Goal: Task Accomplishment & Management: Manage account settings

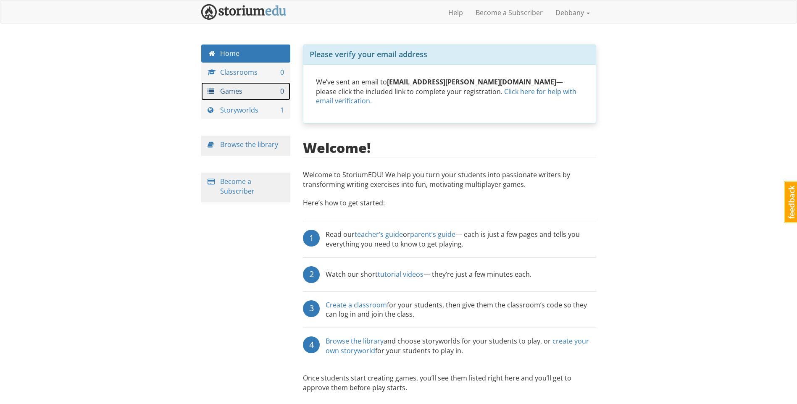
click at [249, 91] on link "Games 0" at bounding box center [245, 91] width 89 height 18
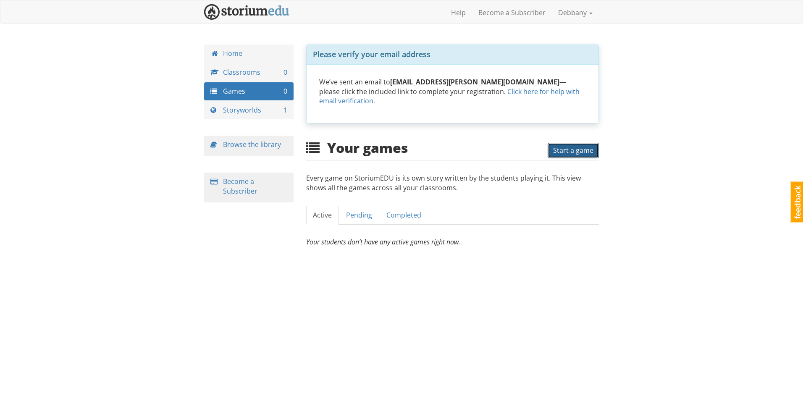
click at [582, 146] on span "Start a game" at bounding box center [573, 150] width 40 height 9
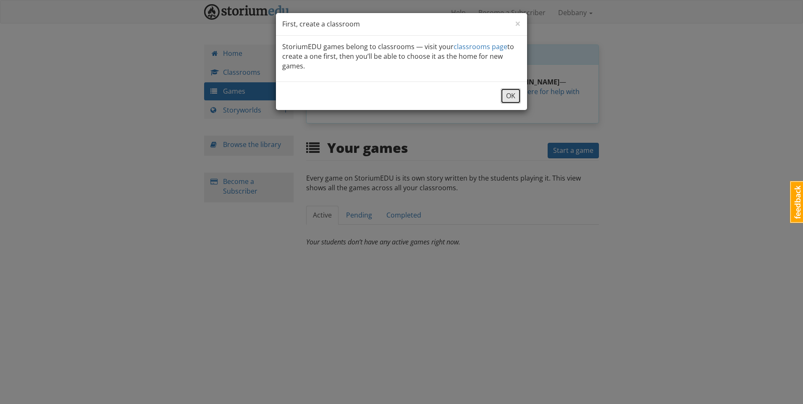
click at [509, 93] on button "OK" at bounding box center [511, 96] width 20 height 16
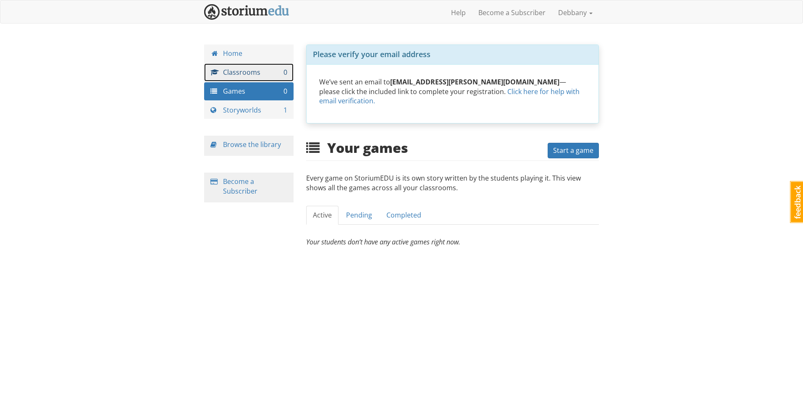
click at [239, 68] on link "Classrooms 0" at bounding box center [248, 72] width 89 height 18
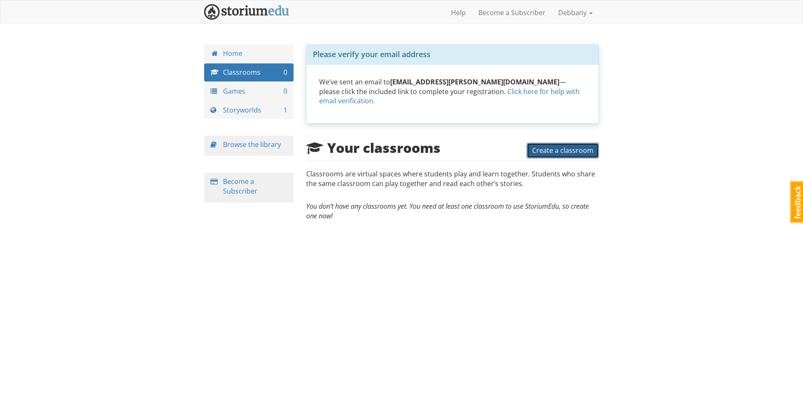
click at [544, 143] on button "Create a classroom" at bounding box center [563, 151] width 72 height 16
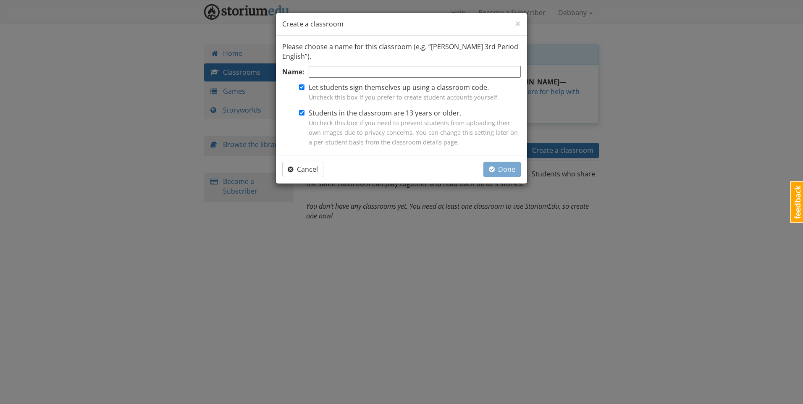
click at [395, 68] on input "Name:" at bounding box center [415, 72] width 212 height 12
type input "SH2"
click at [502, 170] on span "Done" at bounding box center [502, 169] width 26 height 9
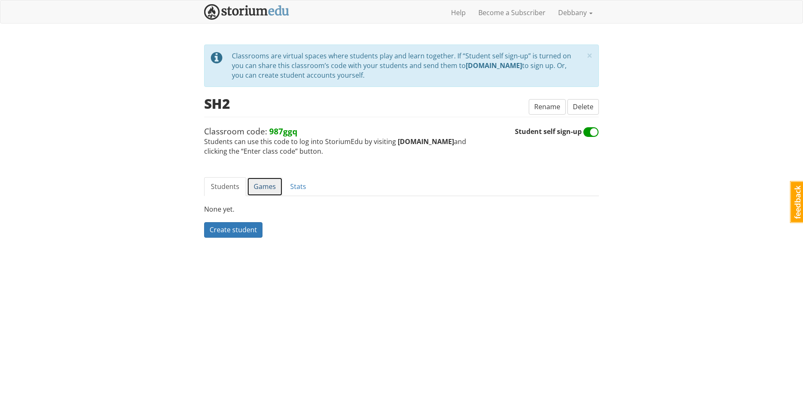
click at [262, 189] on link "Games" at bounding box center [265, 186] width 36 height 19
click at [237, 178] on link "Students" at bounding box center [225, 186] width 42 height 19
click at [257, 188] on link "Games" at bounding box center [265, 186] width 36 height 19
click at [255, 228] on link "Create a game" at bounding box center [232, 230] width 57 height 16
click at [568, 13] on link "Debbany" at bounding box center [575, 12] width 47 height 21
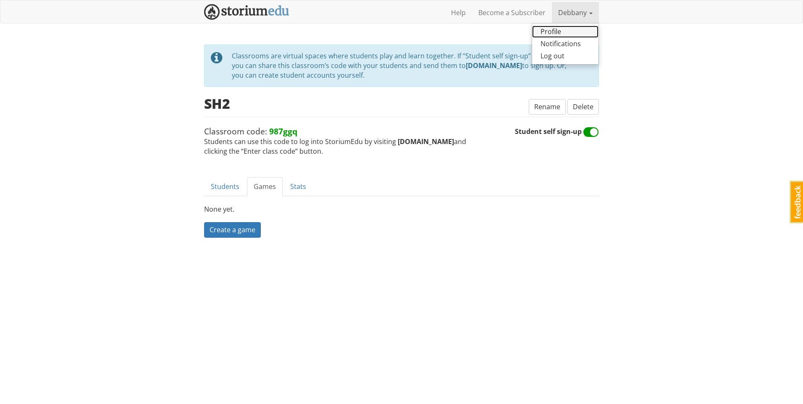
click at [563, 29] on link "Profile" at bounding box center [565, 32] width 66 height 12
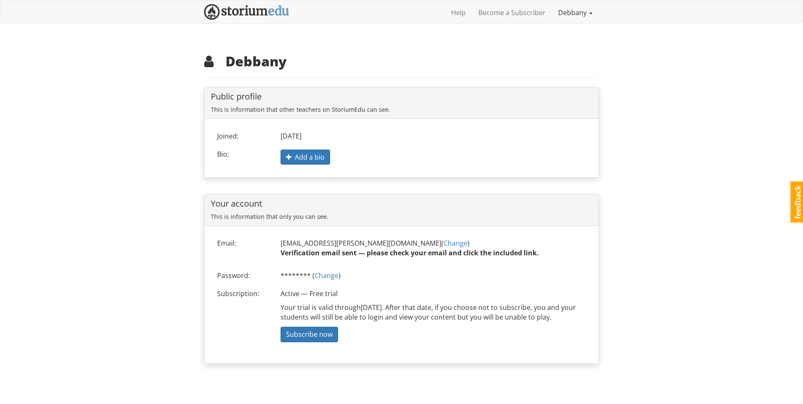
click at [569, 17] on link "Debbany" at bounding box center [575, 12] width 47 height 21
click at [0, 143] on html "debbany Debbany 1 Toggle navigation Help Become a Subscriber Debbany Profile No…" at bounding box center [401, 190] width 803 height 380
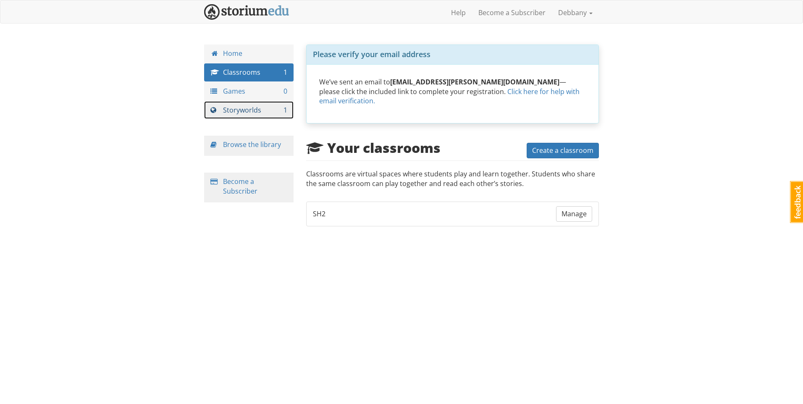
click at [248, 105] on link "Storyworlds 1" at bounding box center [248, 110] width 89 height 18
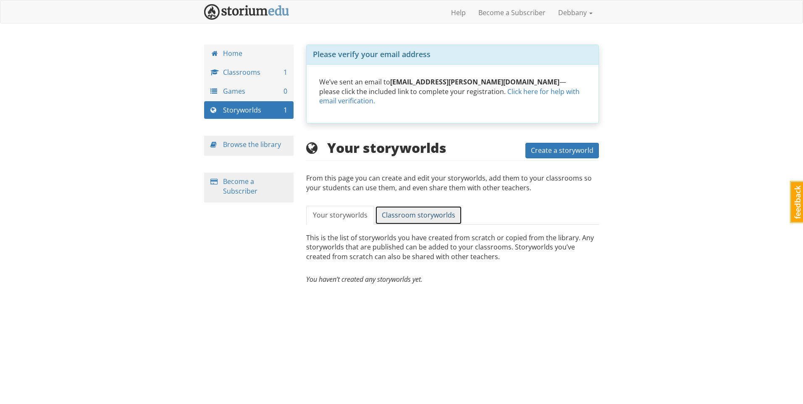
click at [418, 210] on span "Classroom storyworlds" at bounding box center [418, 214] width 73 height 9
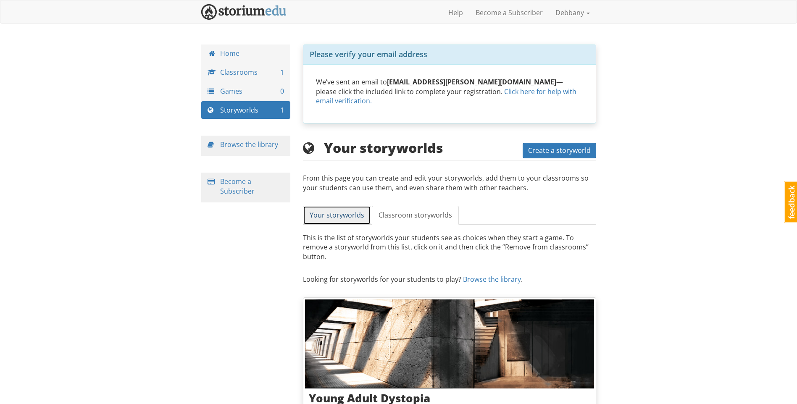
click at [318, 210] on span "Your storyworlds" at bounding box center [337, 214] width 55 height 9
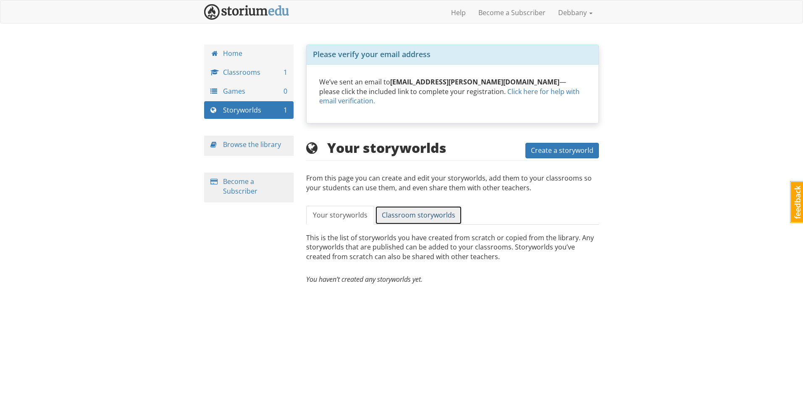
click at [387, 206] on link "Classroom storyworlds" at bounding box center [418, 215] width 87 height 19
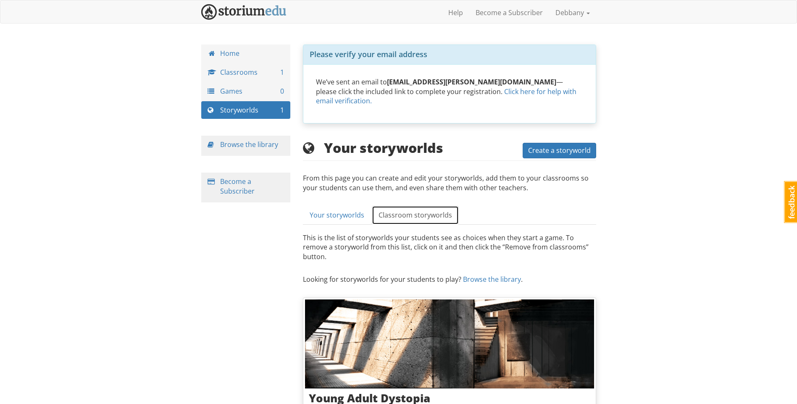
scroll to position [25, 0]
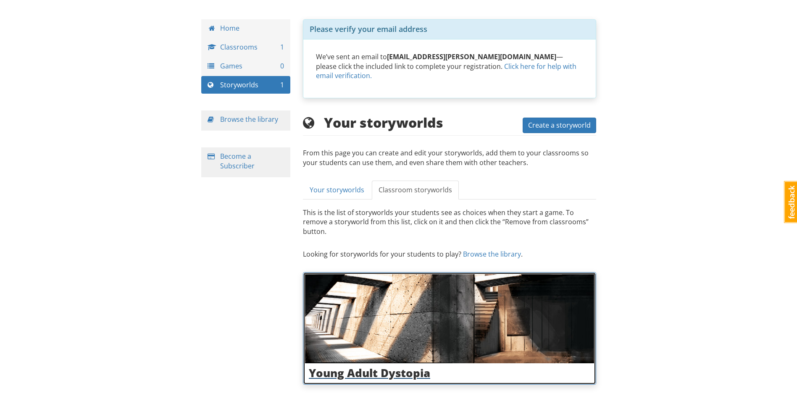
click at [365, 294] on img at bounding box center [449, 318] width 289 height 89
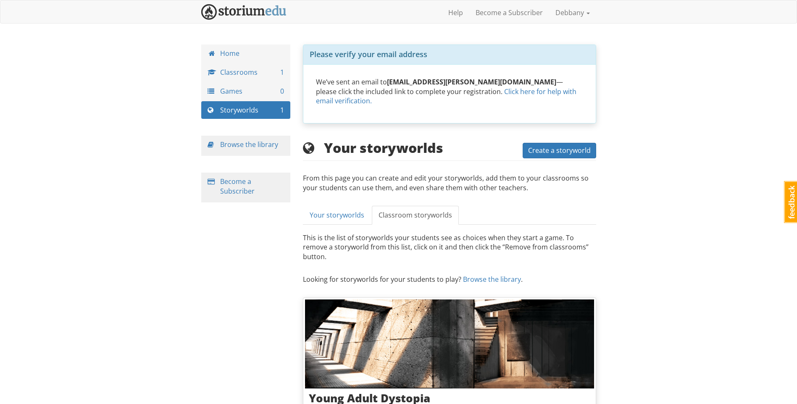
scroll to position [25, 0]
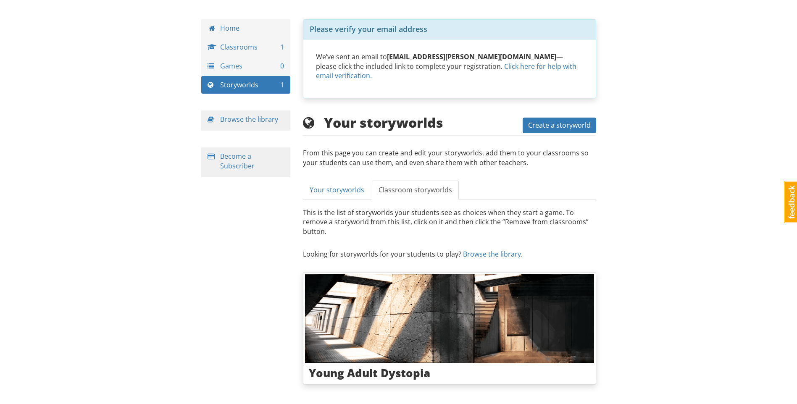
click at [564, 115] on div "Your storyworlds Create a storyworld" at bounding box center [449, 124] width 293 height 18
click at [577, 121] on span "Create a storyworld" at bounding box center [559, 125] width 63 height 9
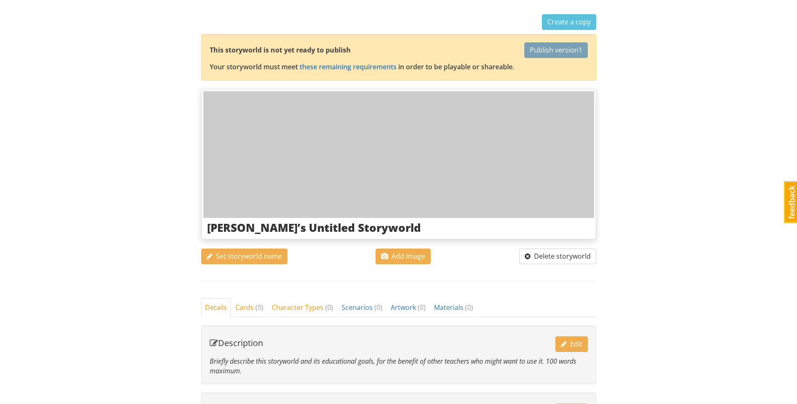
scroll to position [30, 0]
click at [250, 309] on span "Cards ( 0 )" at bounding box center [249, 307] width 28 height 9
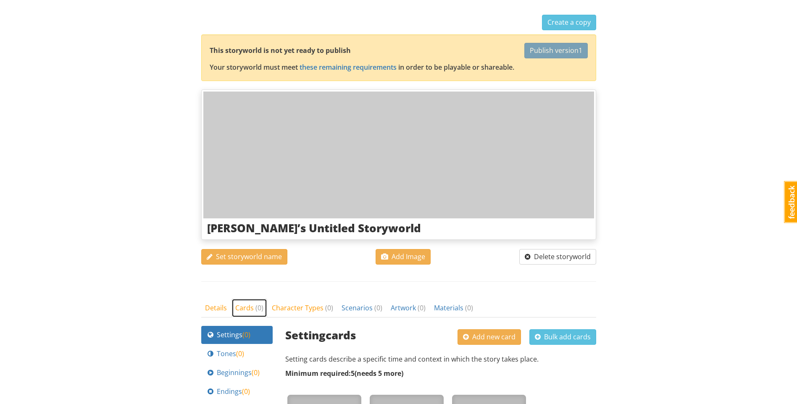
scroll to position [240, 0]
